Goal: Navigation & Orientation: Find specific page/section

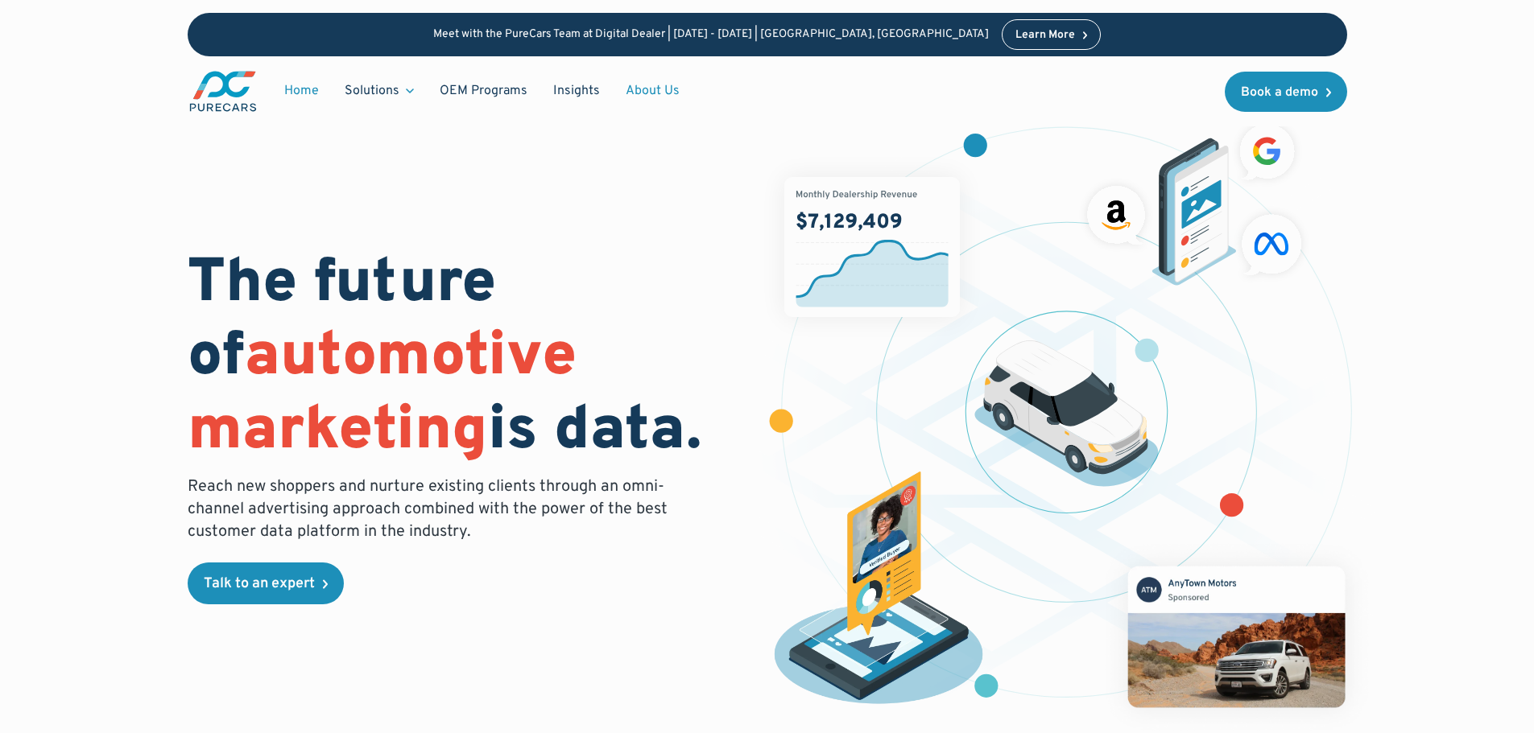
click at [675, 93] on link "About Us" at bounding box center [653, 91] width 80 height 31
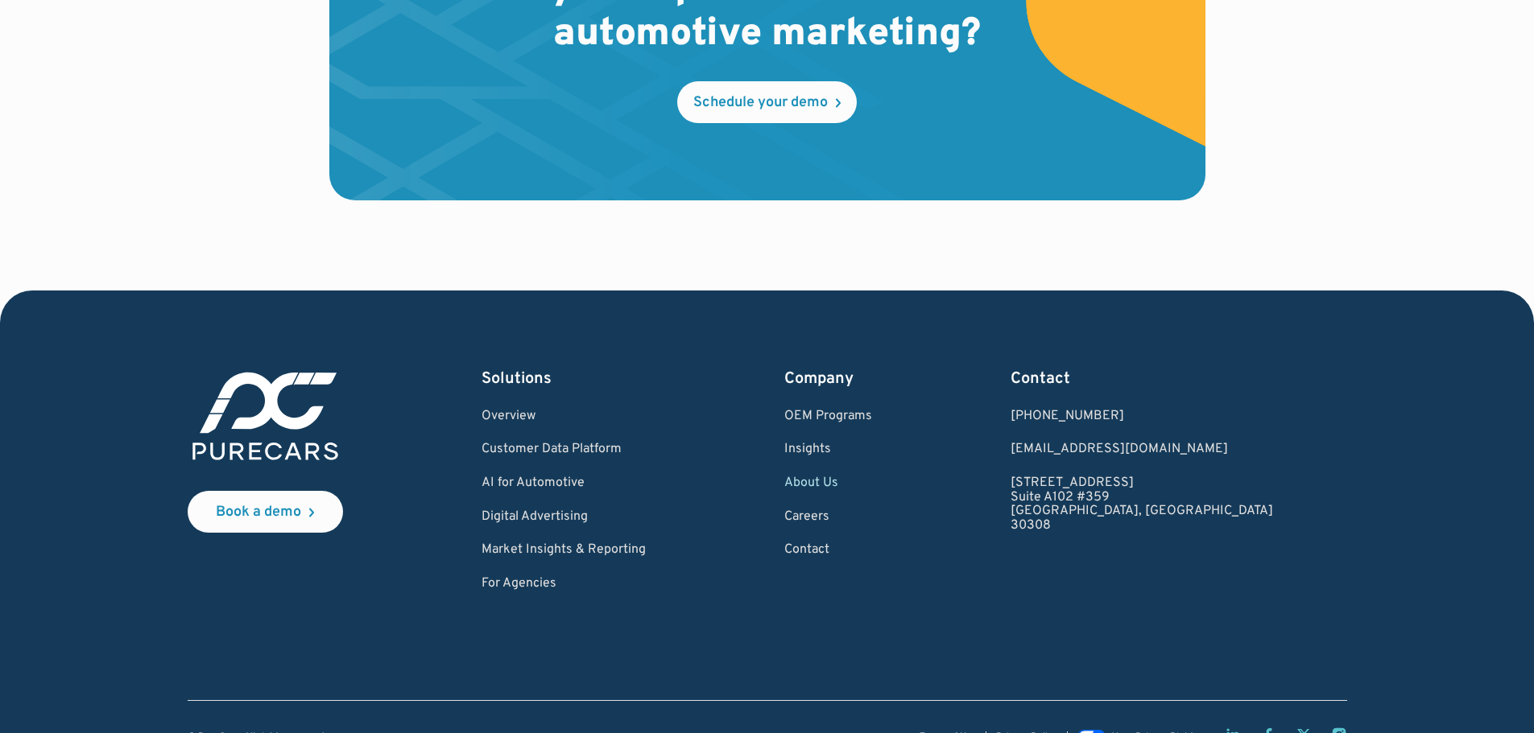
scroll to position [4719, 0]
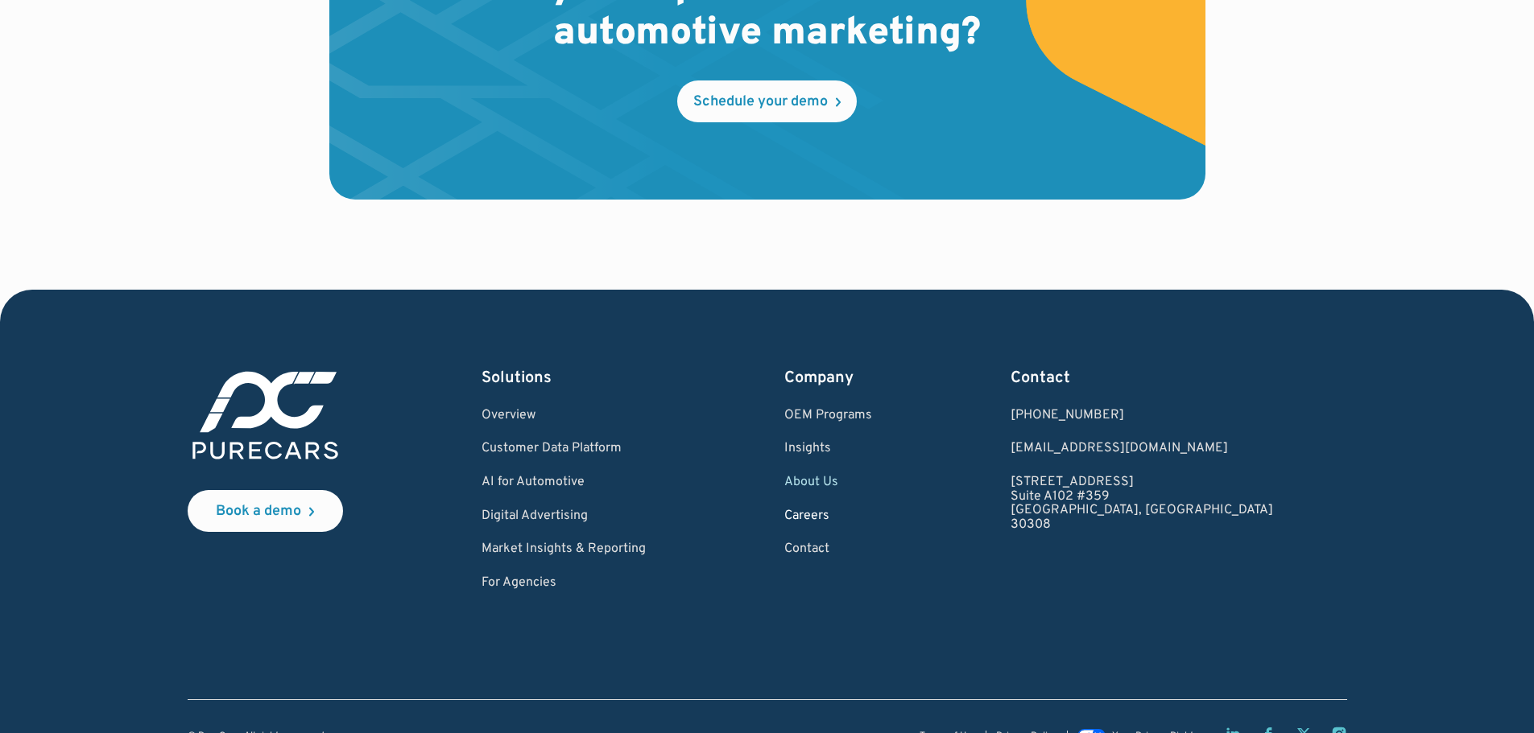
click at [861, 512] on link "Careers" at bounding box center [828, 517] width 88 height 14
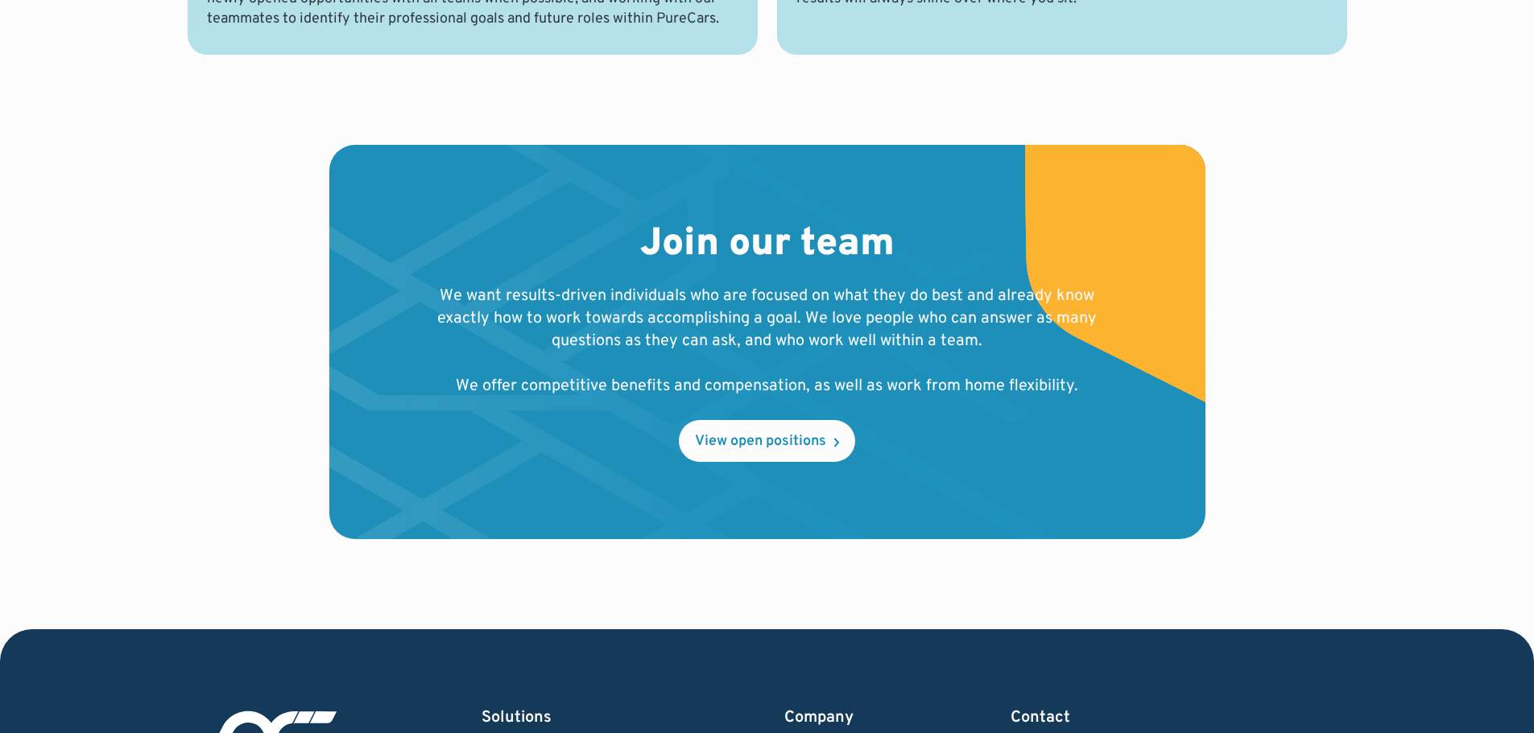
scroll to position [1513, 0]
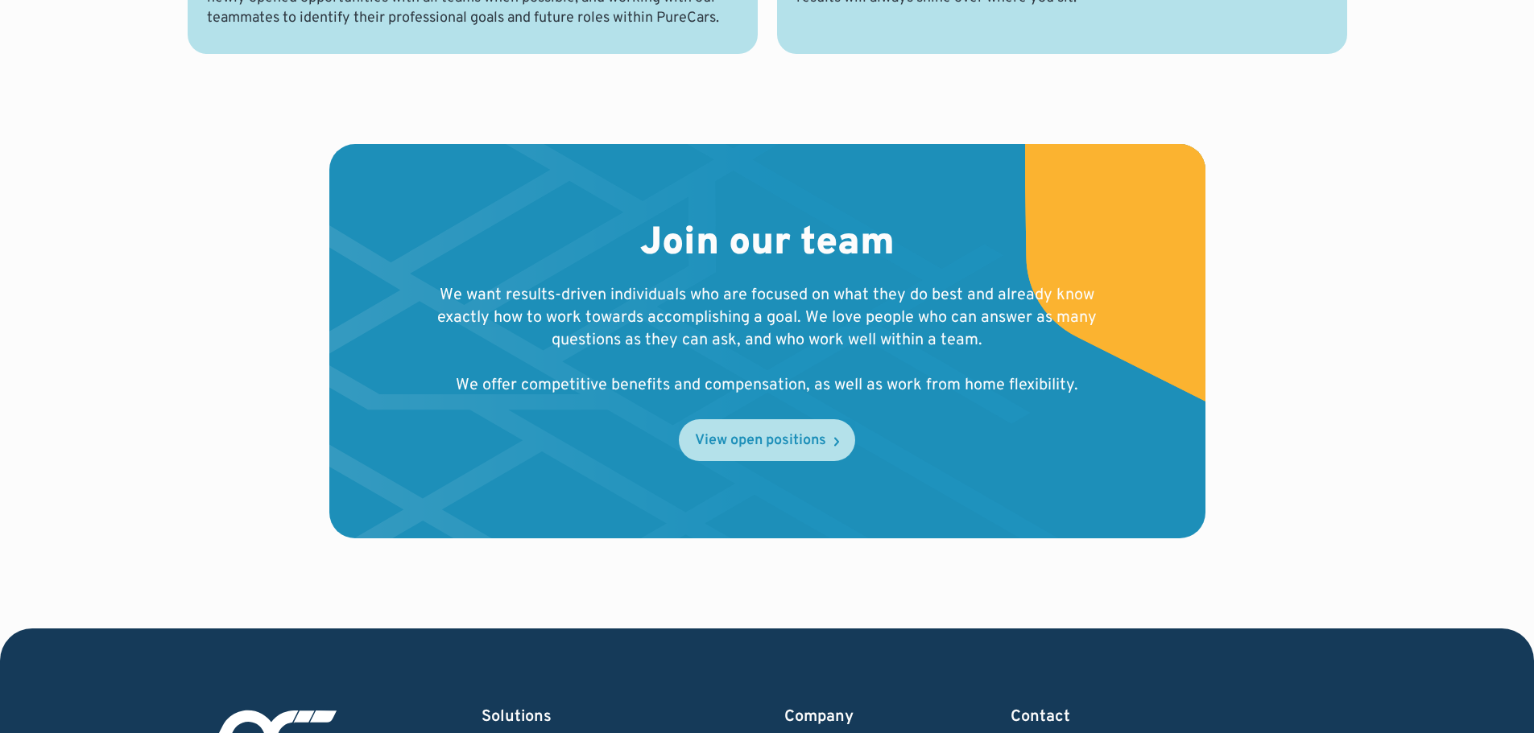
click at [761, 454] on link "View open positions" at bounding box center [767, 440] width 176 height 42
